Goal: Navigation & Orientation: Find specific page/section

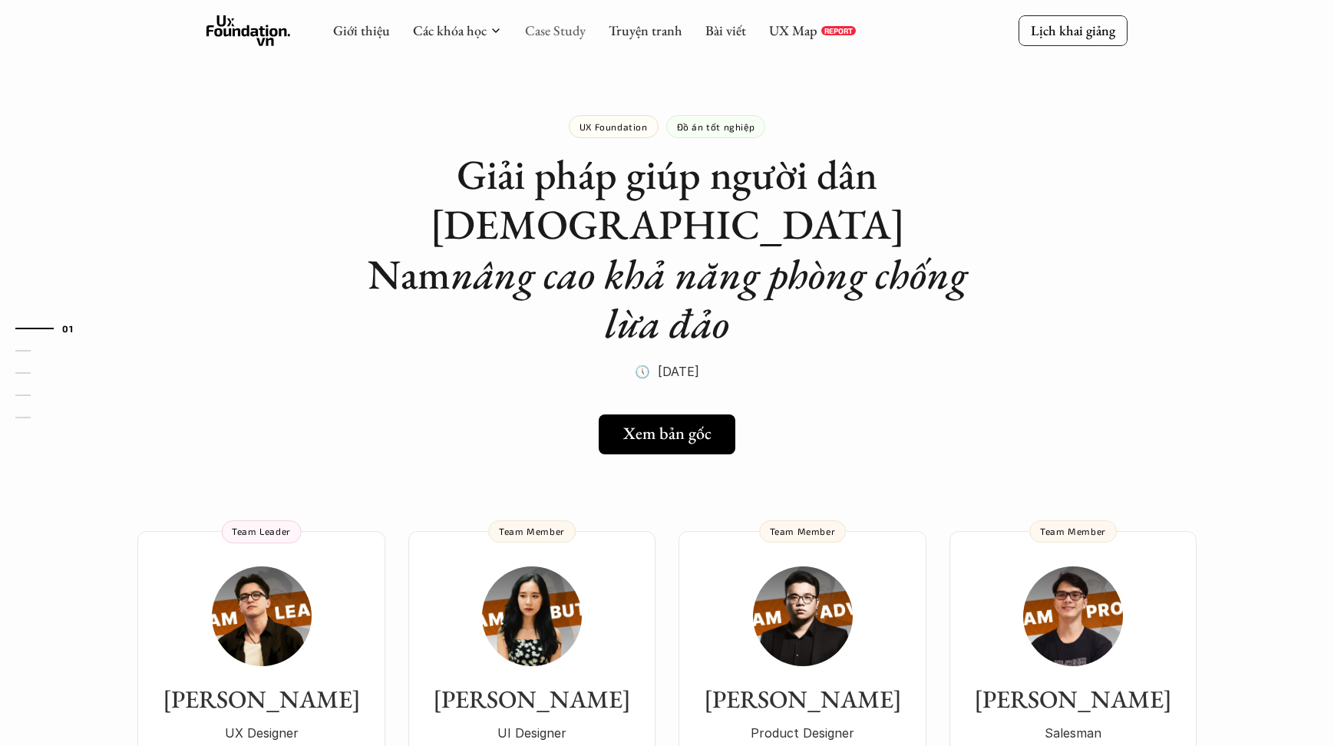
click at [570, 32] on link "Case Study" at bounding box center [555, 30] width 61 height 18
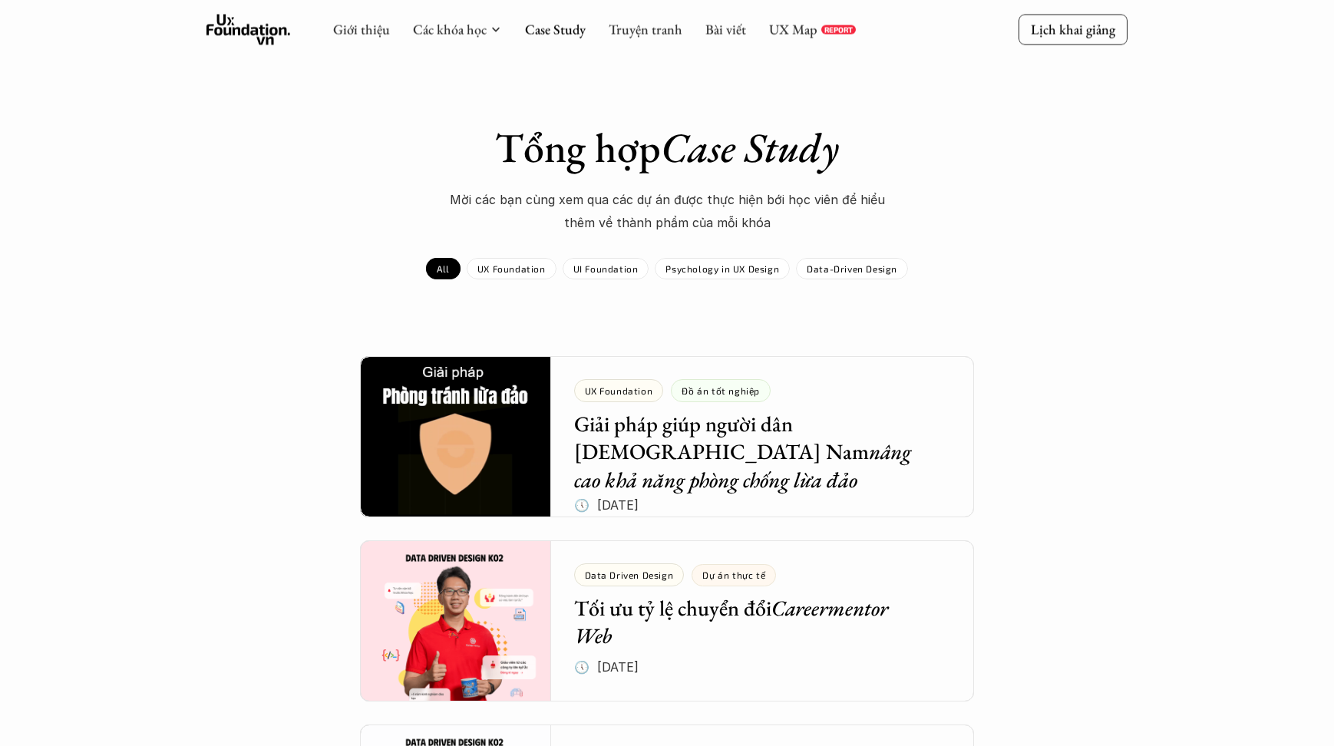
scroll to position [24, 0]
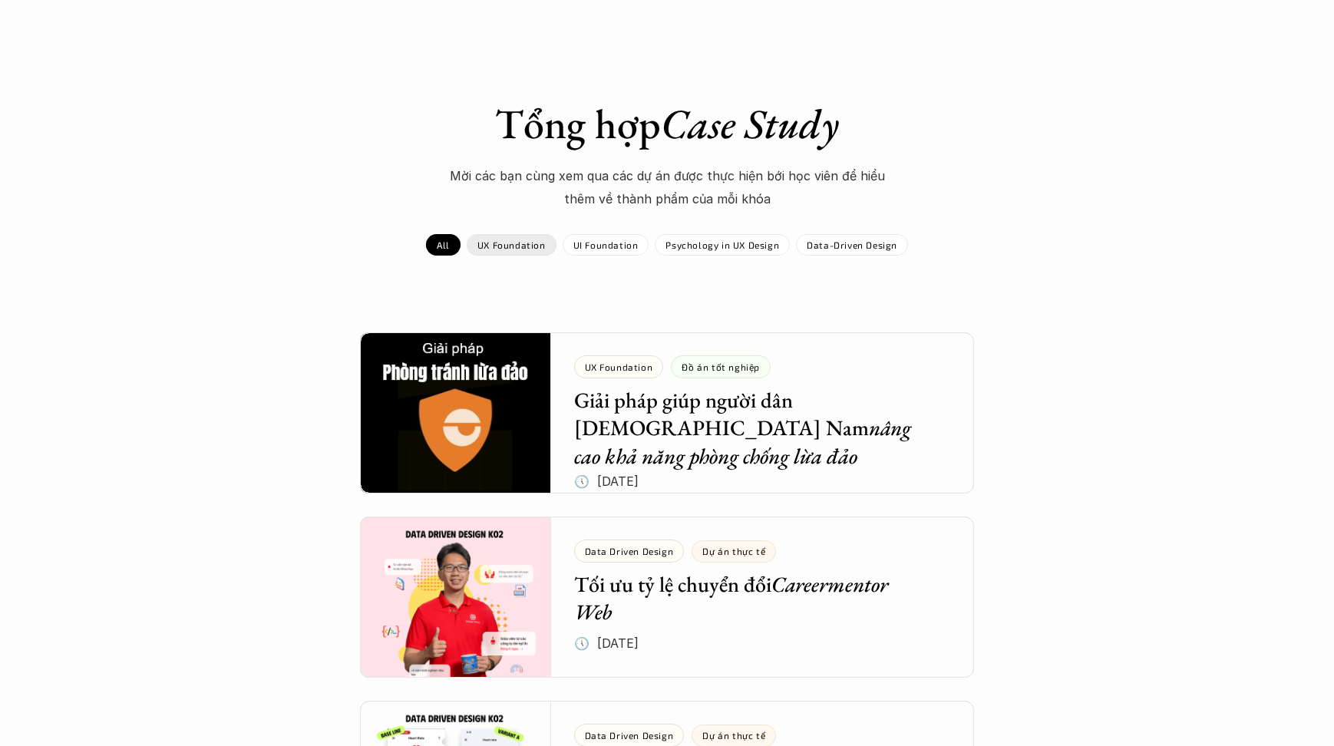
click at [505, 251] on div "UX Foundation" at bounding box center [511, 244] width 90 height 21
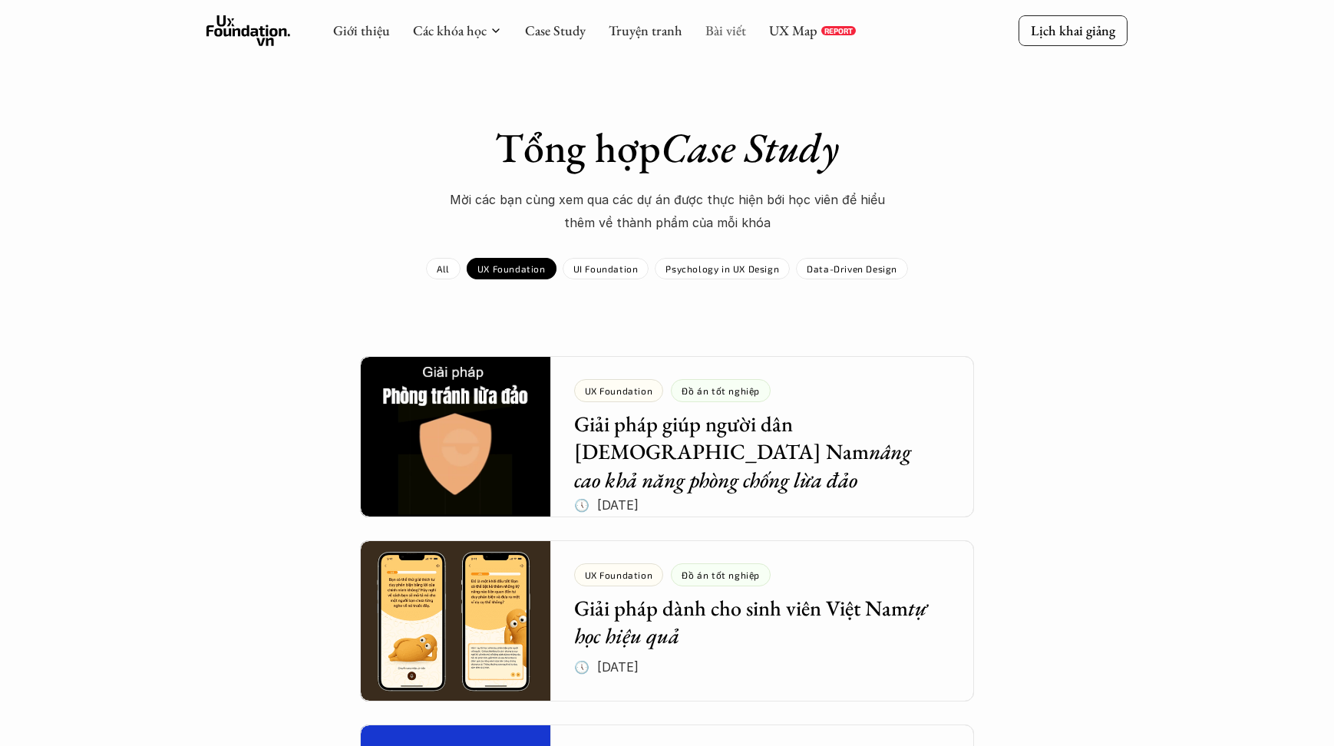
click at [729, 30] on link "Bài viết" at bounding box center [725, 30] width 41 height 18
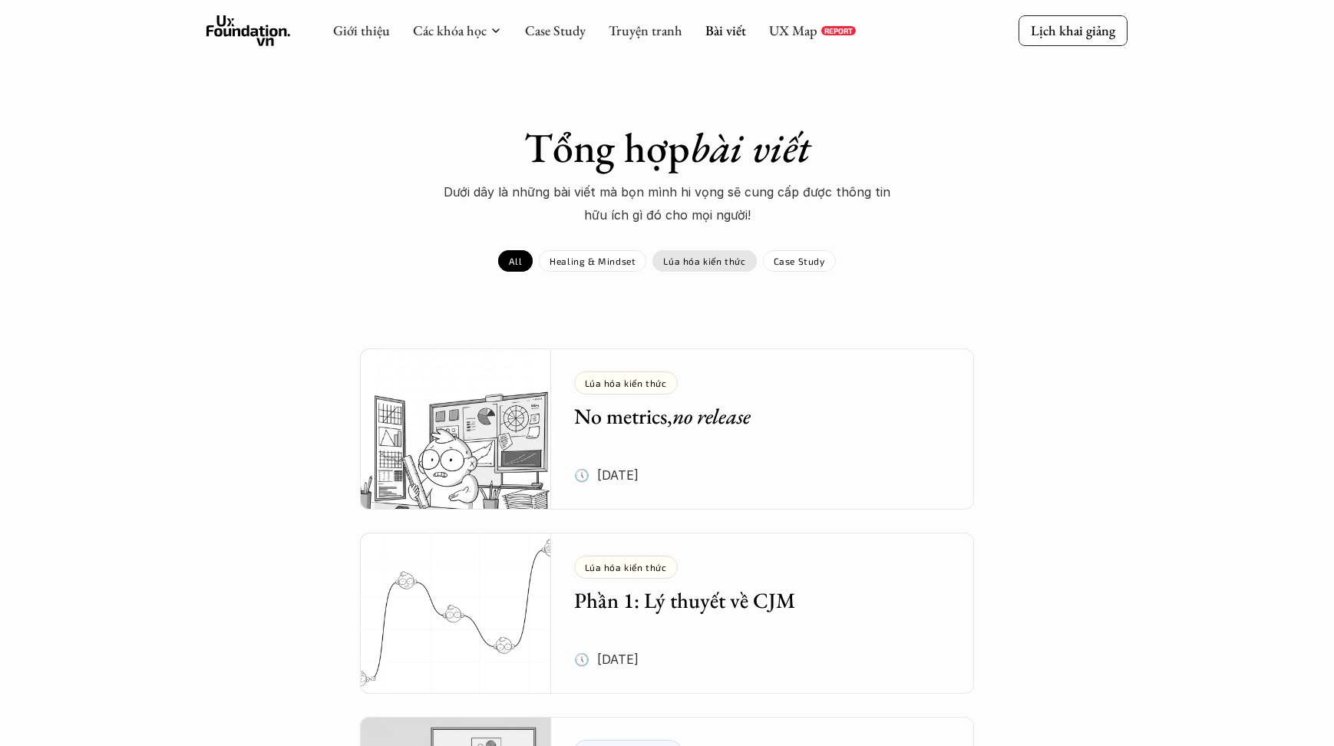
click at [703, 257] on p "Lúa hóa kiến thức" at bounding box center [704, 260] width 82 height 11
click at [783, 259] on p "Case Study" at bounding box center [798, 260] width 51 height 11
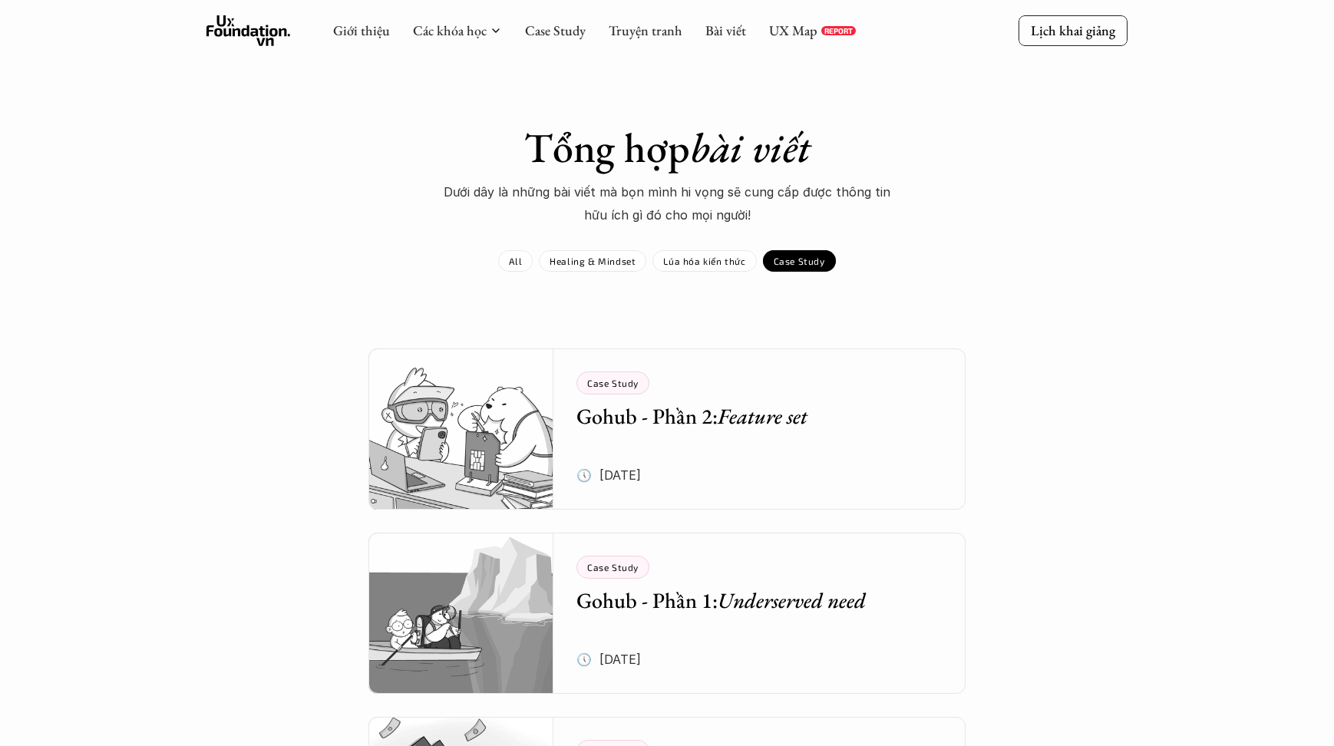
click at [784, 256] on p "Case Study" at bounding box center [798, 260] width 51 height 11
